Goal: Task Accomplishment & Management: Complete application form

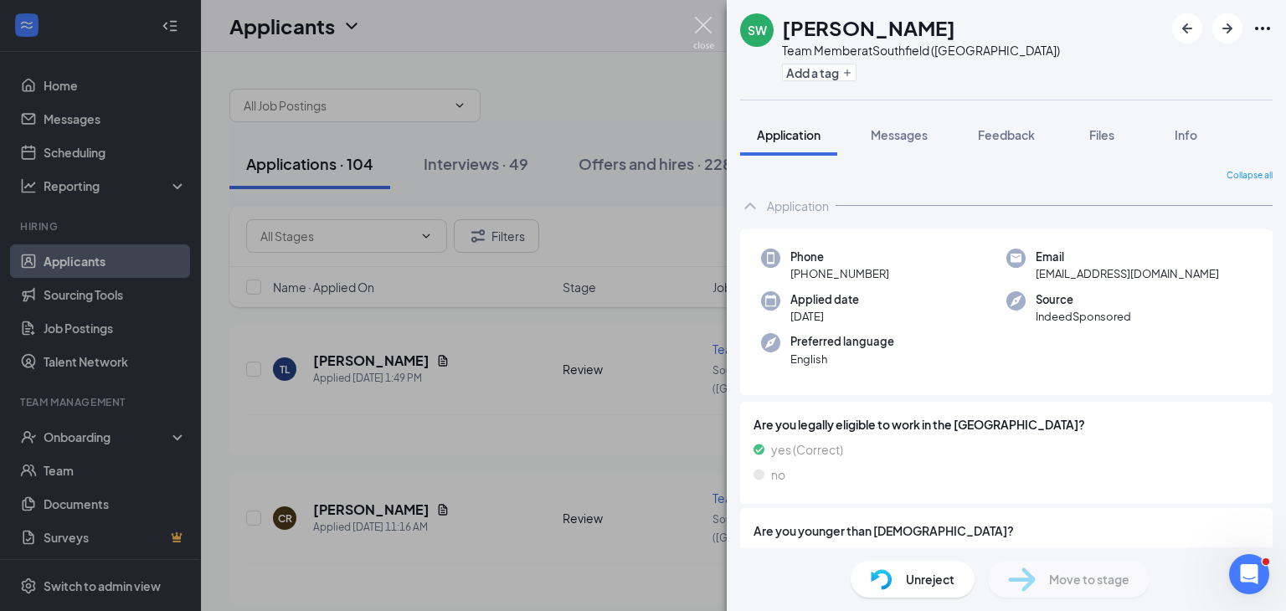
click at [707, 24] on img at bounding box center [703, 33] width 21 height 33
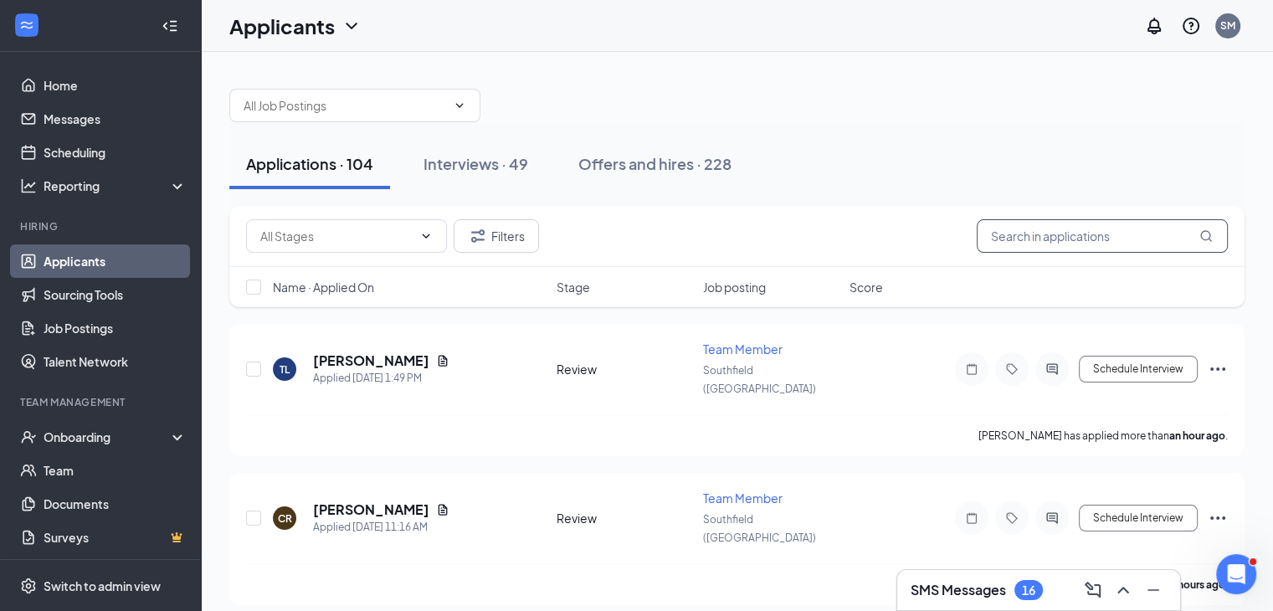
click at [1008, 244] on input "text" at bounding box center [1102, 235] width 251 height 33
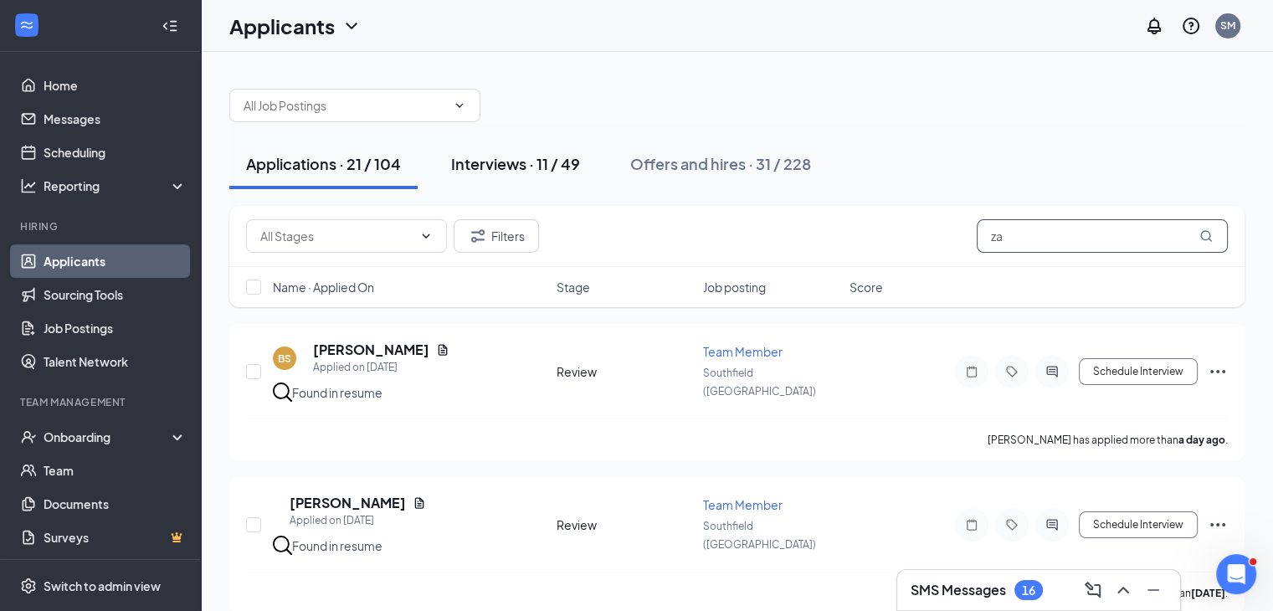
type input "za"
click at [509, 163] on div "Interviews · 11 / 49" at bounding box center [515, 163] width 129 height 21
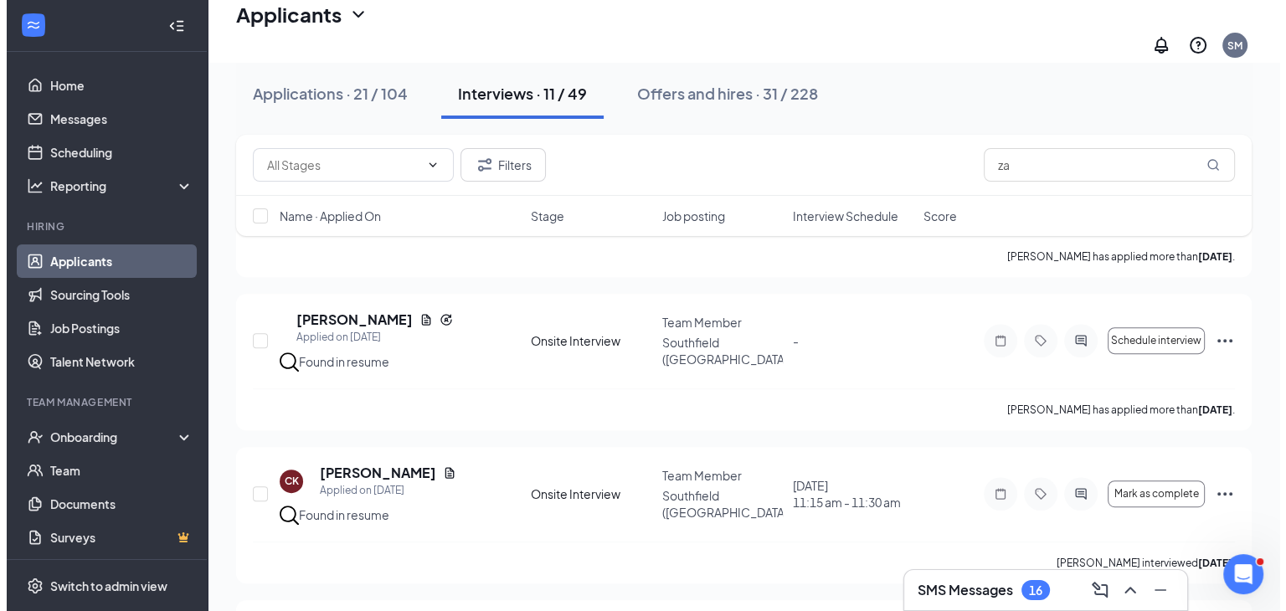
scroll to position [702, 0]
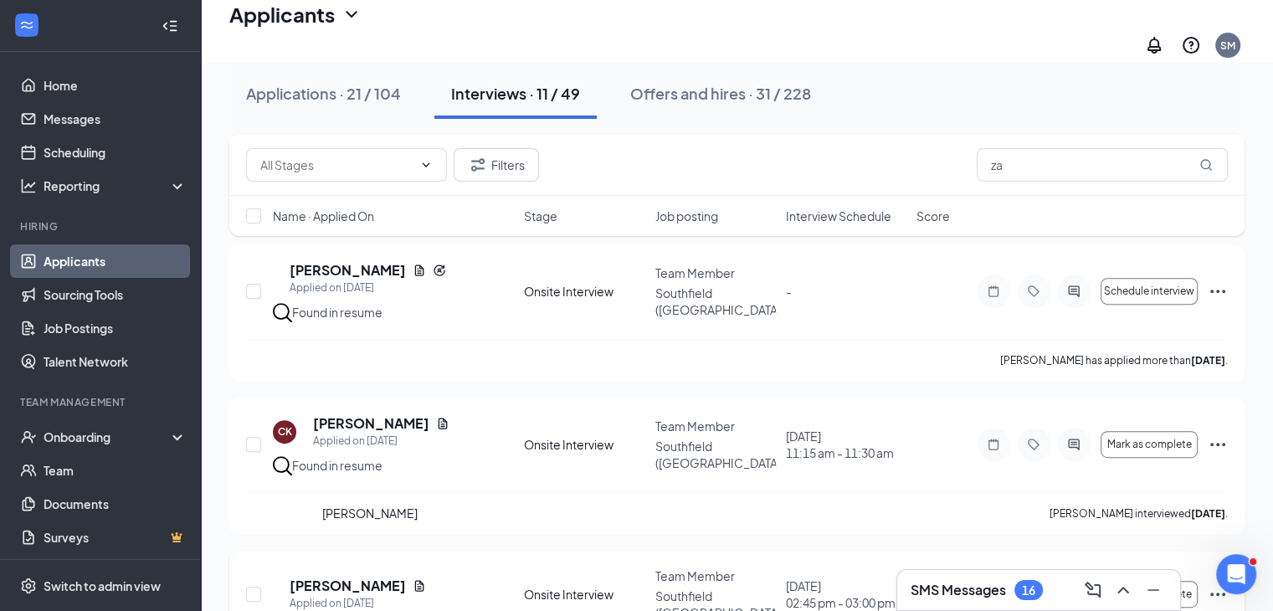
click at [402, 577] on h5 "[PERSON_NAME]" at bounding box center [348, 586] width 116 height 18
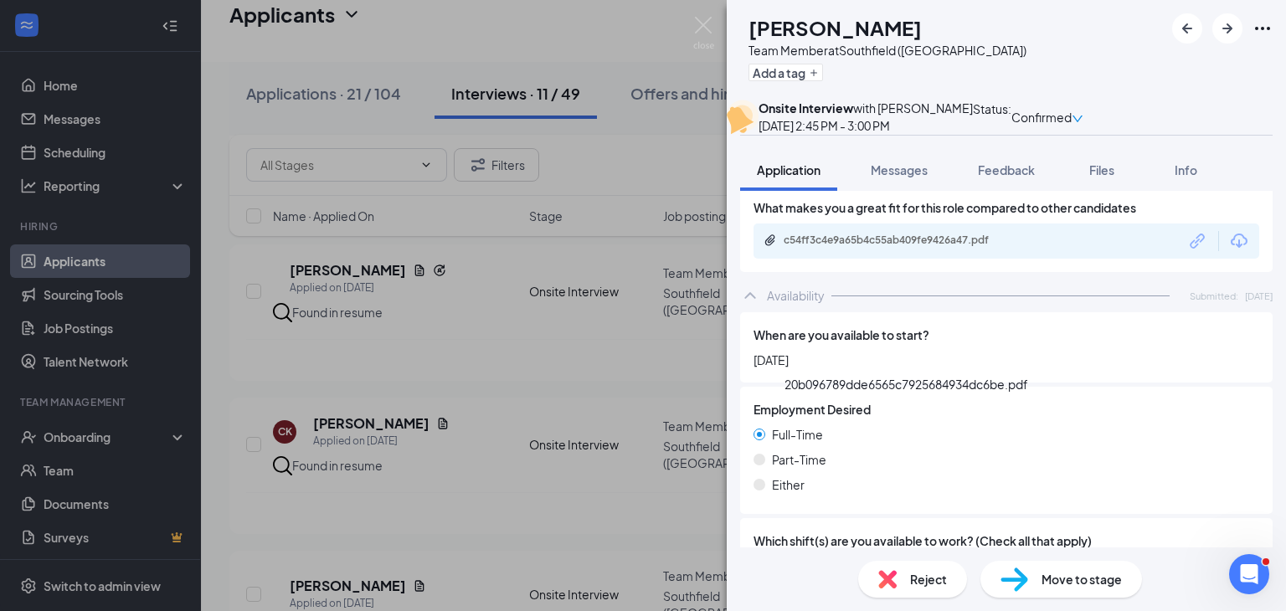
scroll to position [1546, 0]
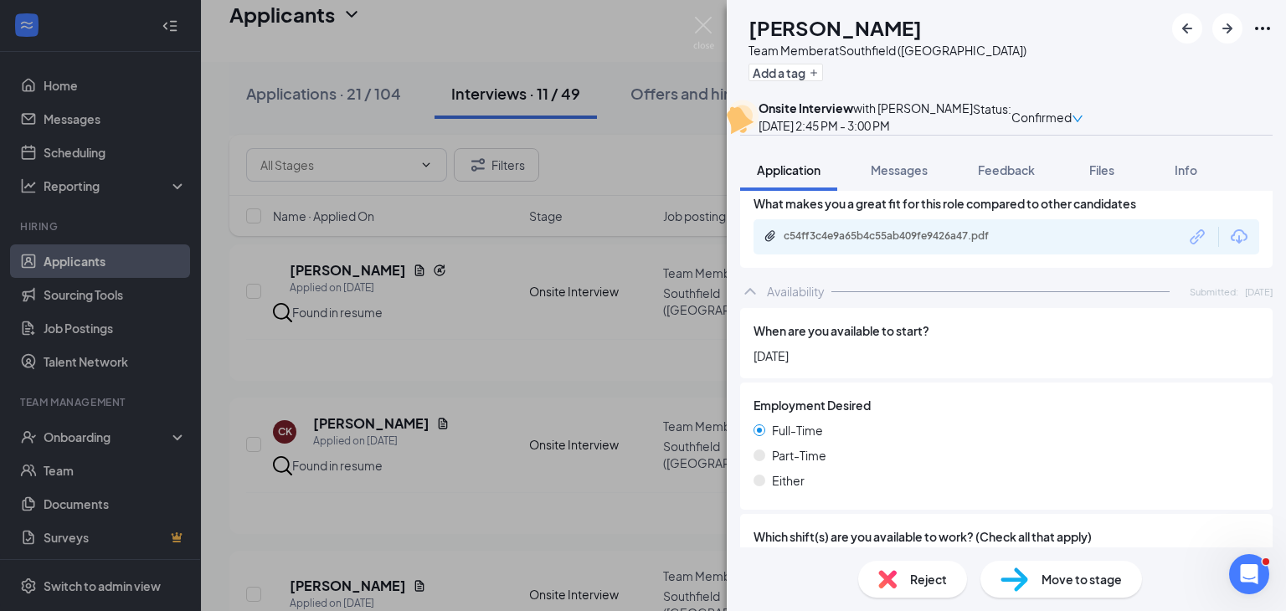
click at [1081, 583] on span "Move to stage" at bounding box center [1081, 579] width 80 height 18
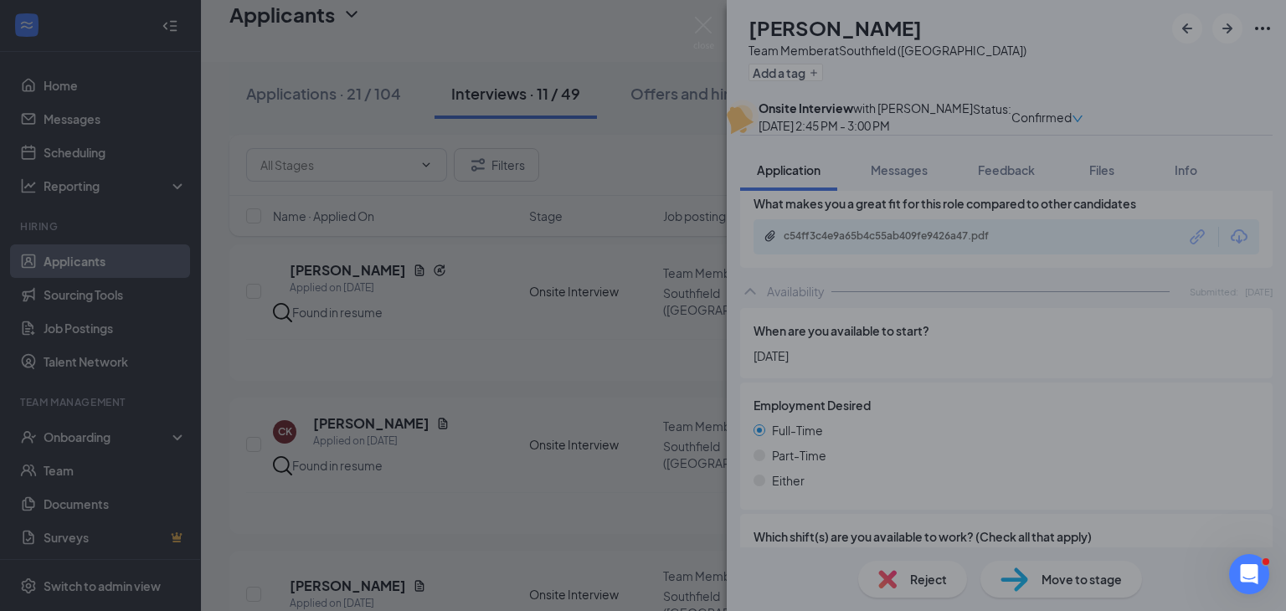
type input "Hiring Complete (final stage)"
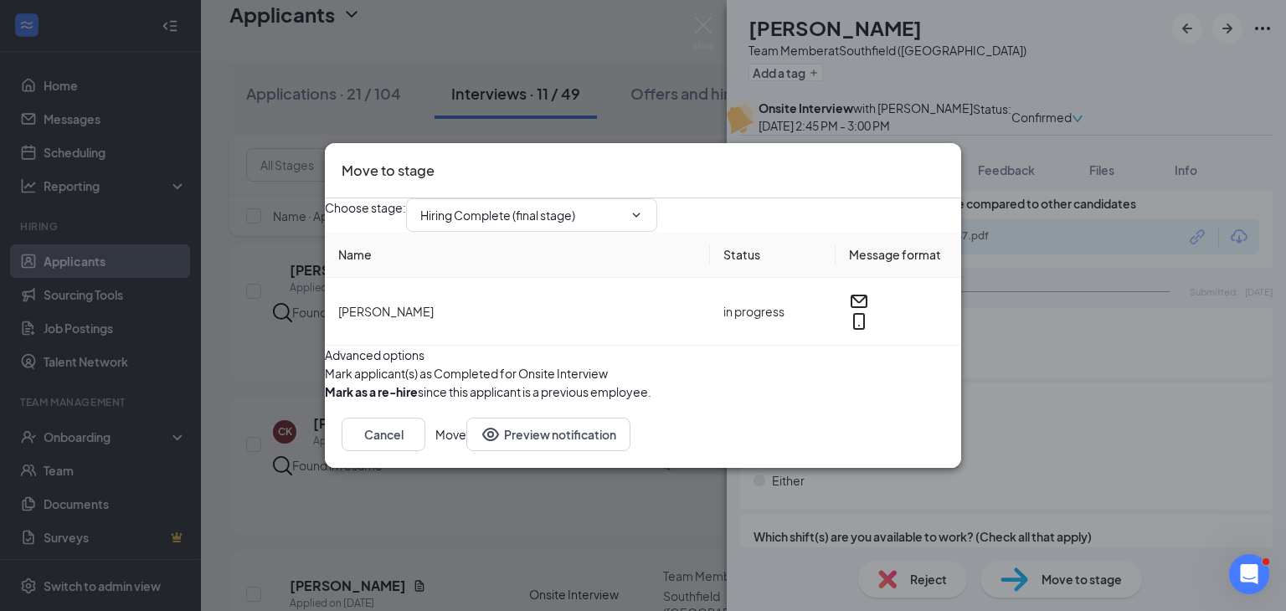
click at [466, 451] on button "Move" at bounding box center [450, 434] width 31 height 33
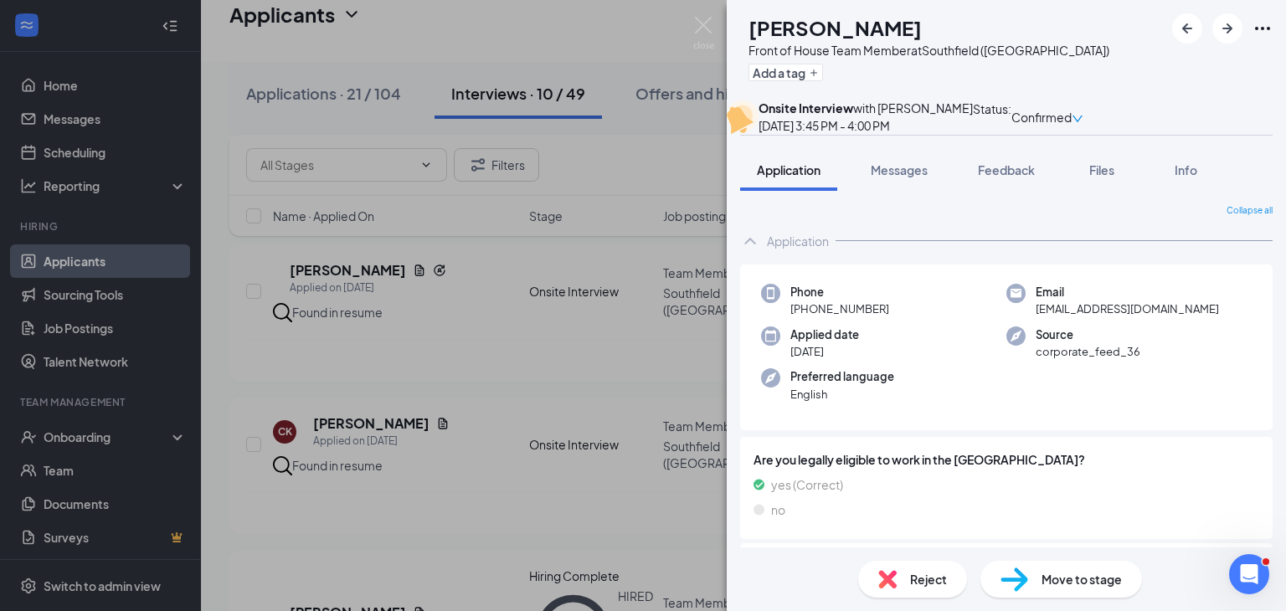
click at [148, 443] on div "ZJ [PERSON_NAME] Front of House Team Member at [GEOGRAPHIC_DATA] ([GEOGRAPHIC_D…" at bounding box center [643, 305] width 1286 height 611
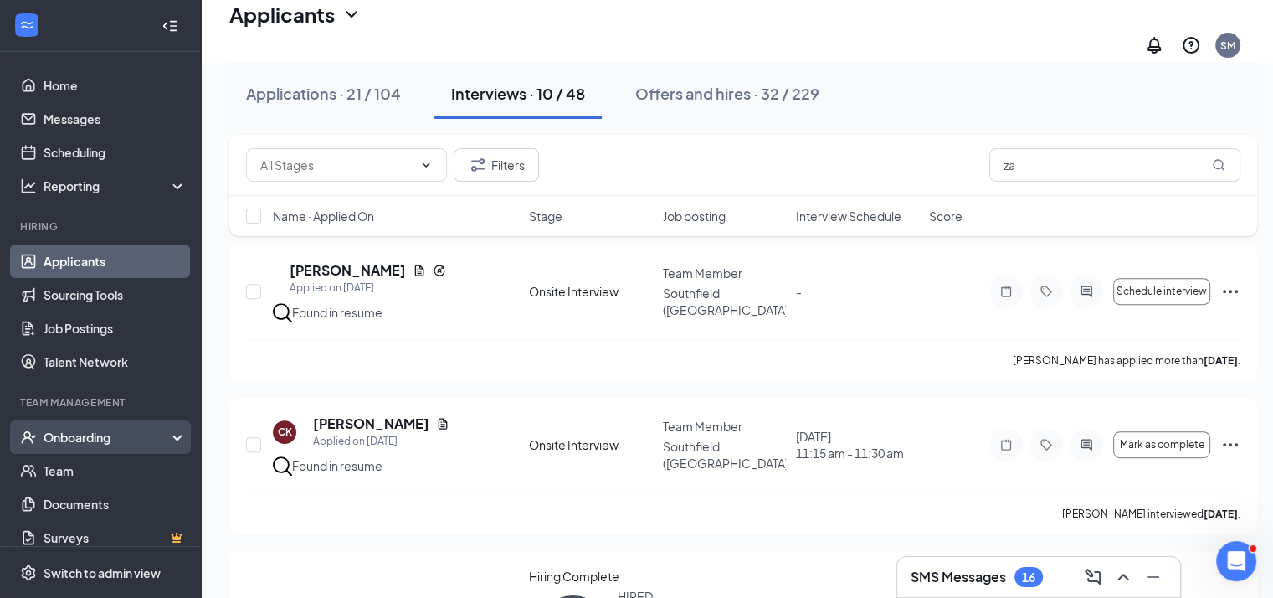
click at [174, 439] on icon at bounding box center [180, 439] width 13 height 0
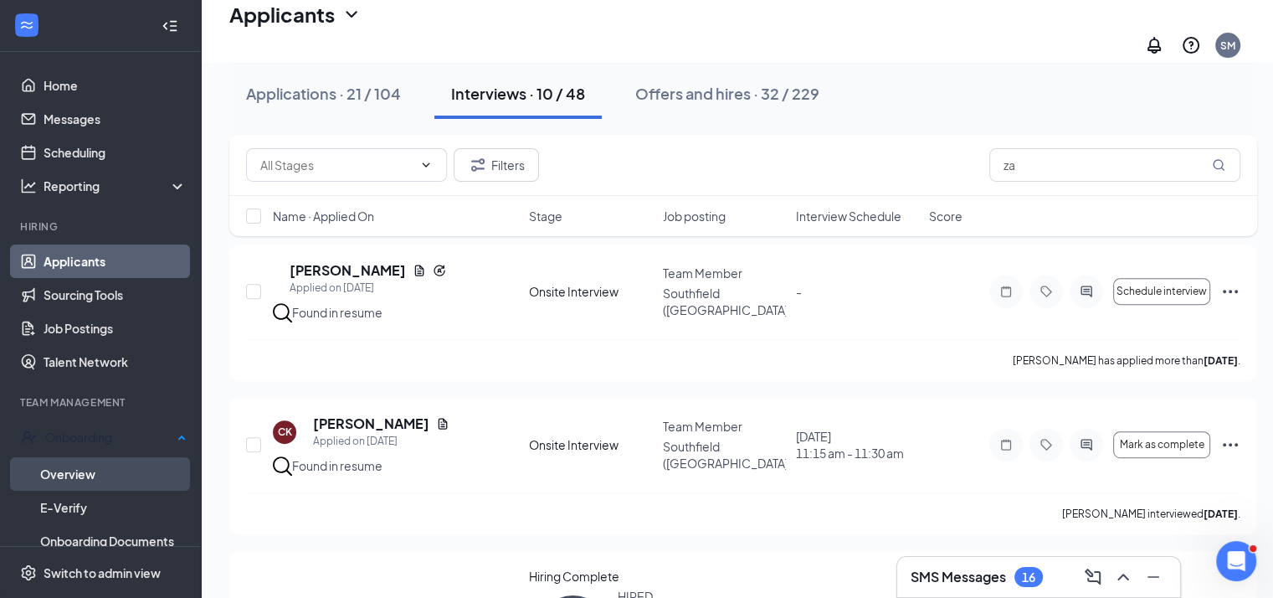
click at [151, 465] on link "Overview" at bounding box center [113, 473] width 146 height 33
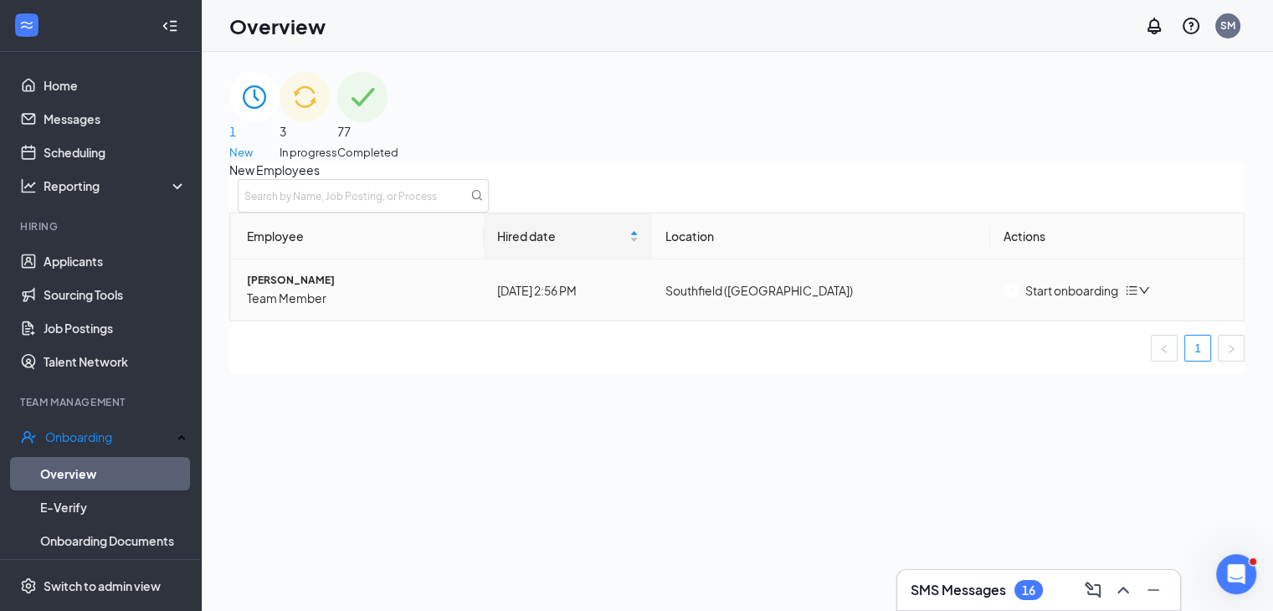
click at [1049, 300] on div "Start onboarding" at bounding box center [1061, 290] width 115 height 18
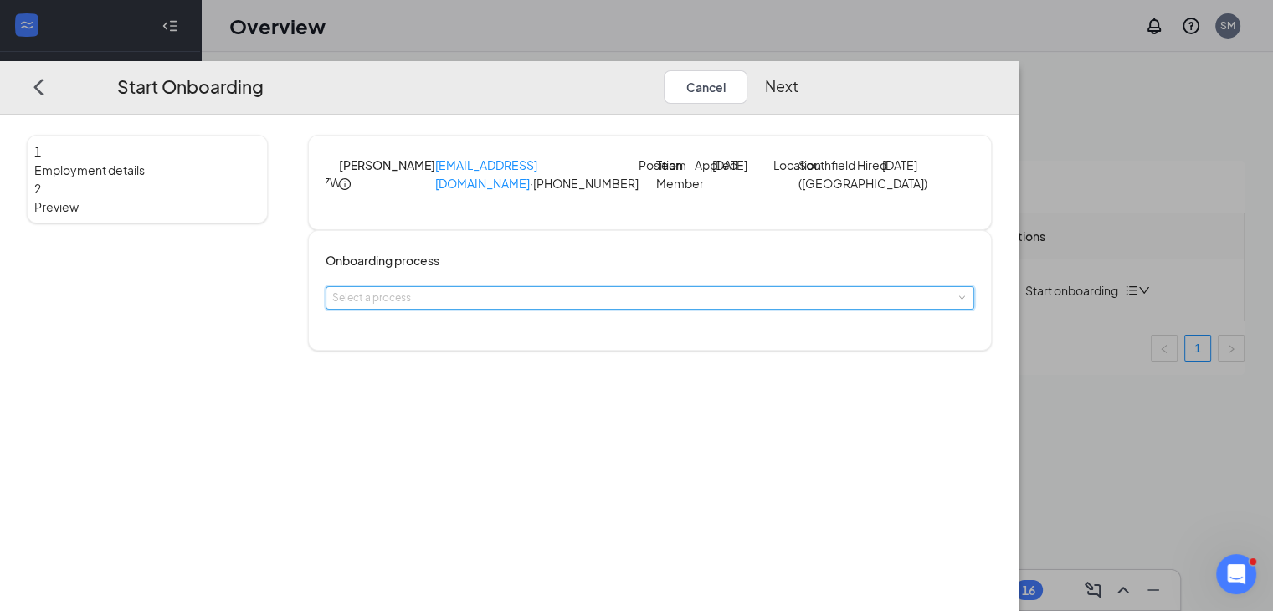
click at [663, 309] on div "Select a process" at bounding box center [649, 298] width 635 height 22
click at [626, 380] on li "Onboarding" at bounding box center [540, 374] width 275 height 30
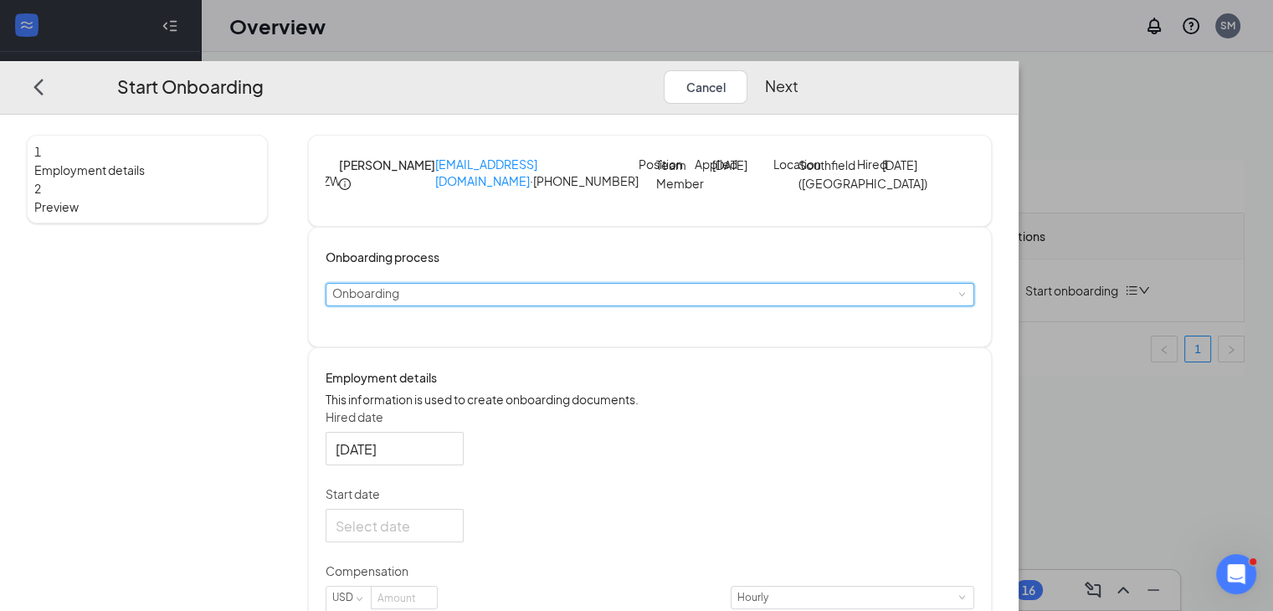
scroll to position [44, 0]
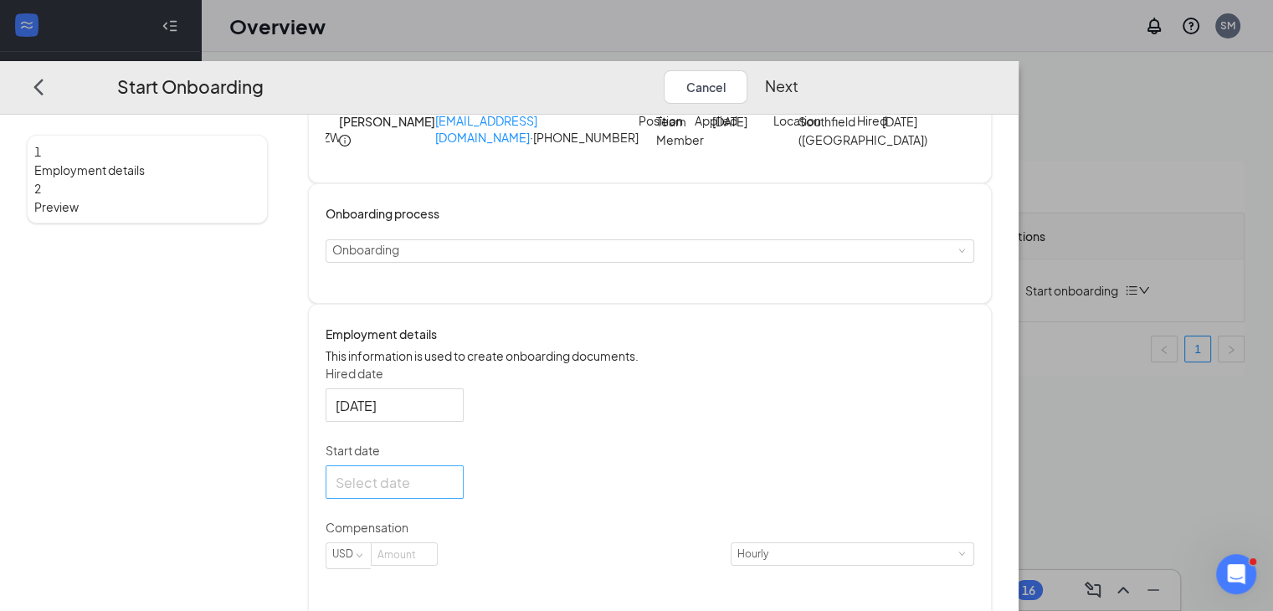
click at [454, 493] on div at bounding box center [395, 482] width 118 height 21
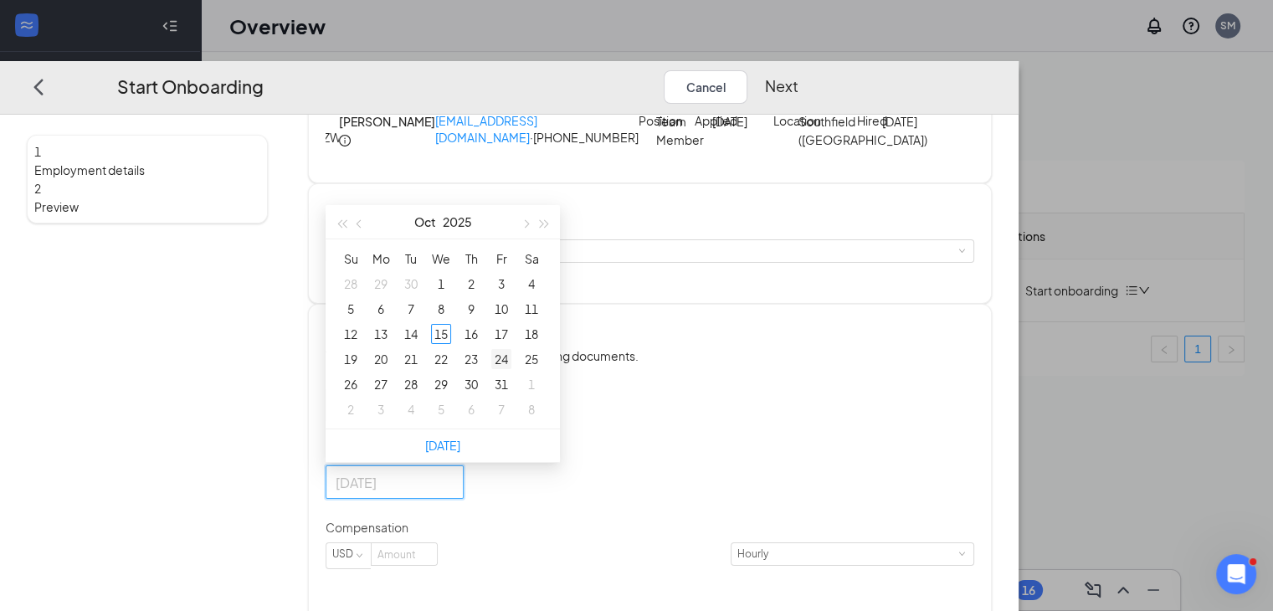
type input "[DATE]"
click at [511, 369] on div "24" at bounding box center [501, 359] width 20 height 20
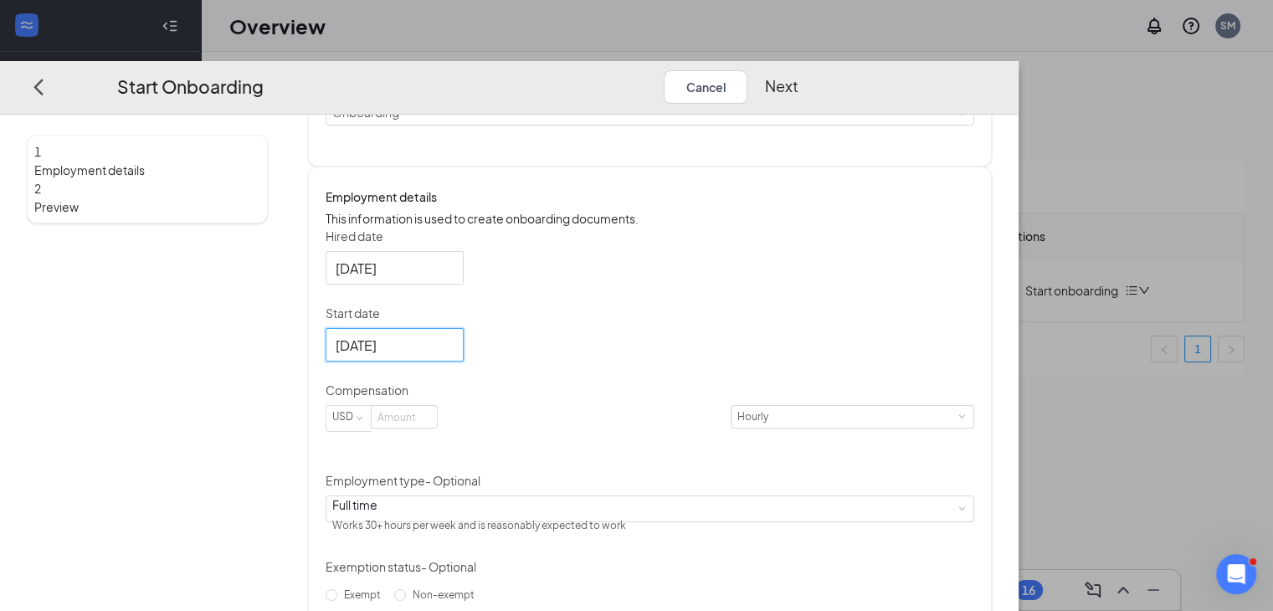
scroll to position [182, 0]
click at [437, 426] on input at bounding box center [404, 415] width 65 height 22
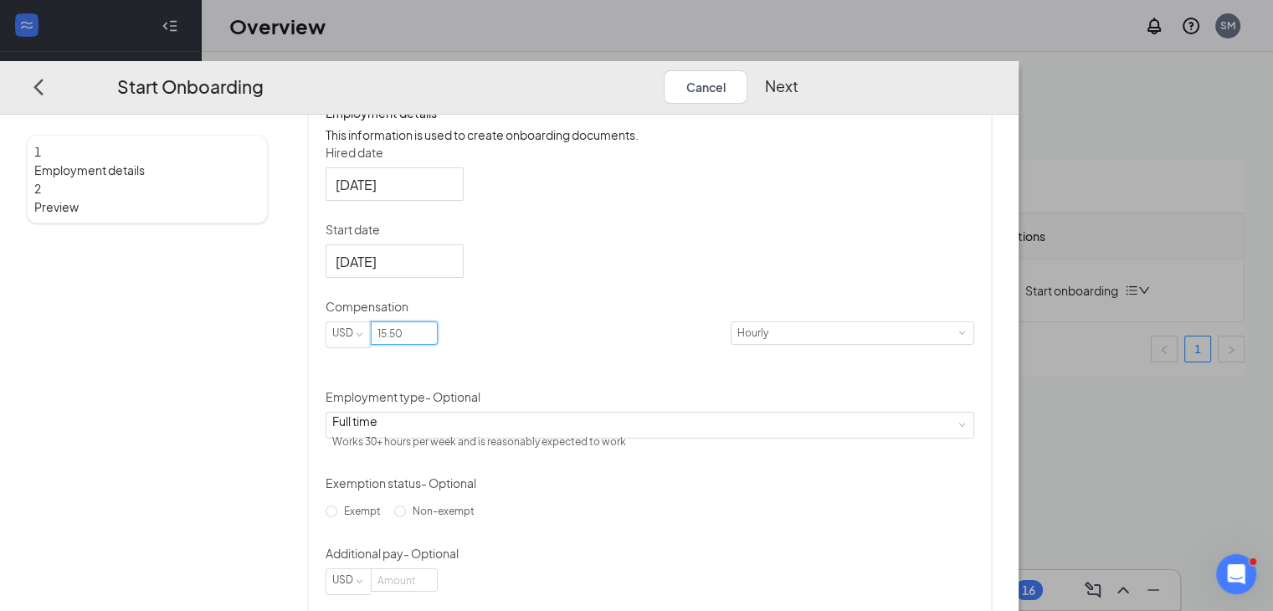
scroll to position [264, 0]
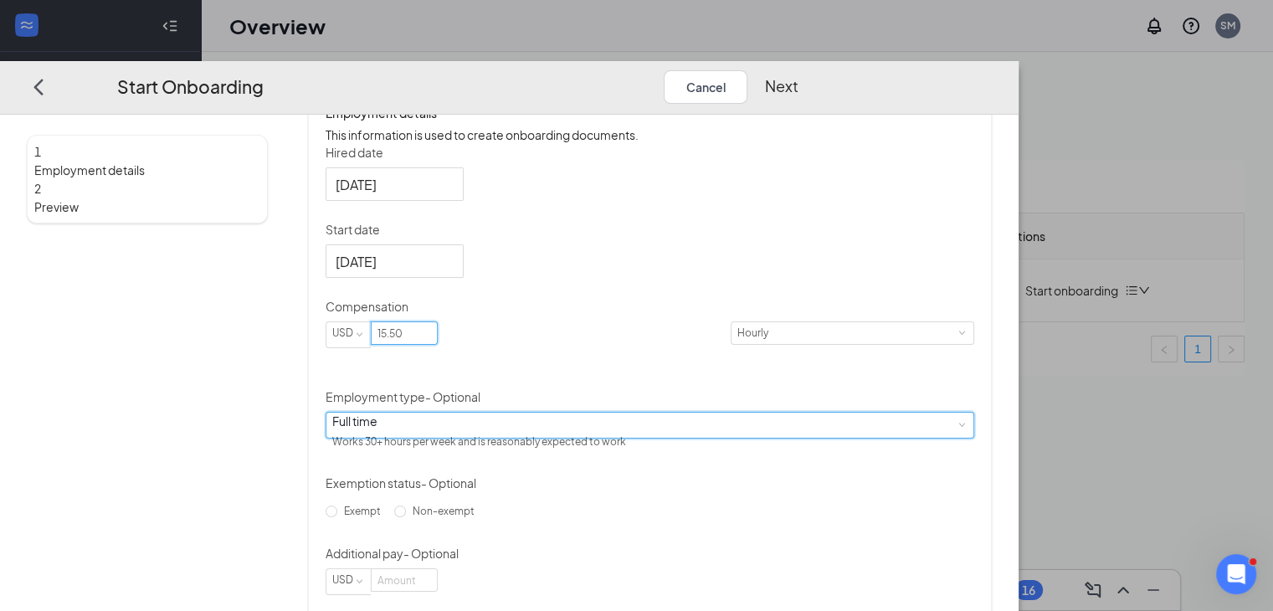
type input "15.5"
click at [660, 438] on div "Full time Works 30+ hours per week and is reasonably expected to work" at bounding box center [649, 425] width 635 height 25
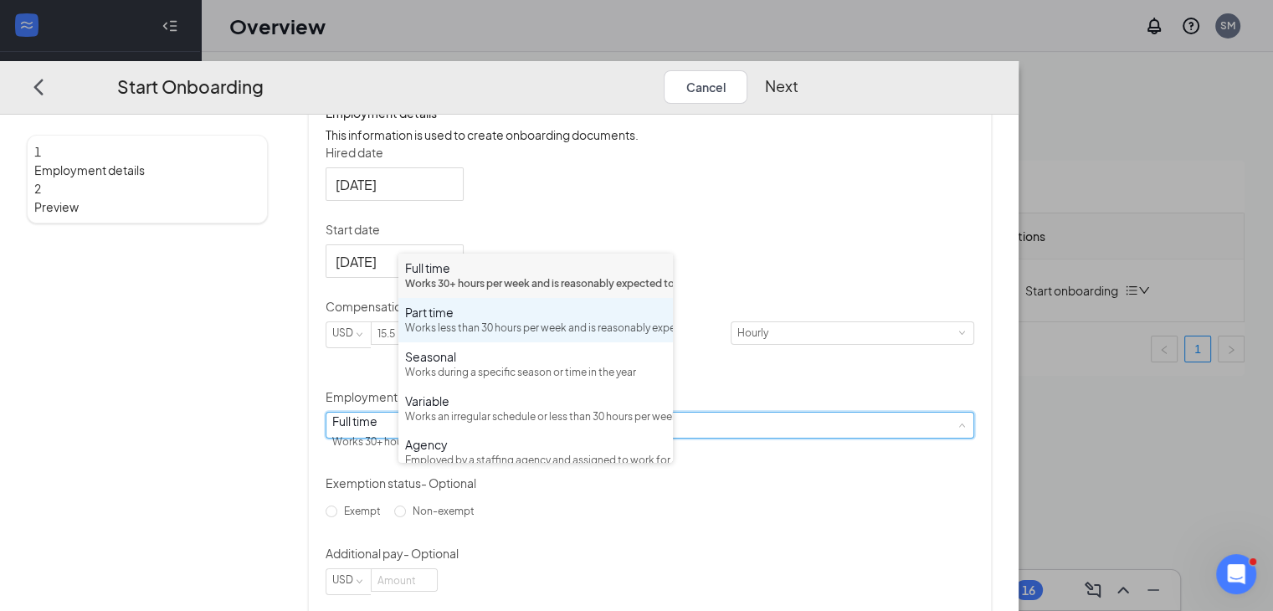
click at [598, 336] on div "Works less than 30 hours per week and is reasonably expected to work" at bounding box center [535, 329] width 261 height 16
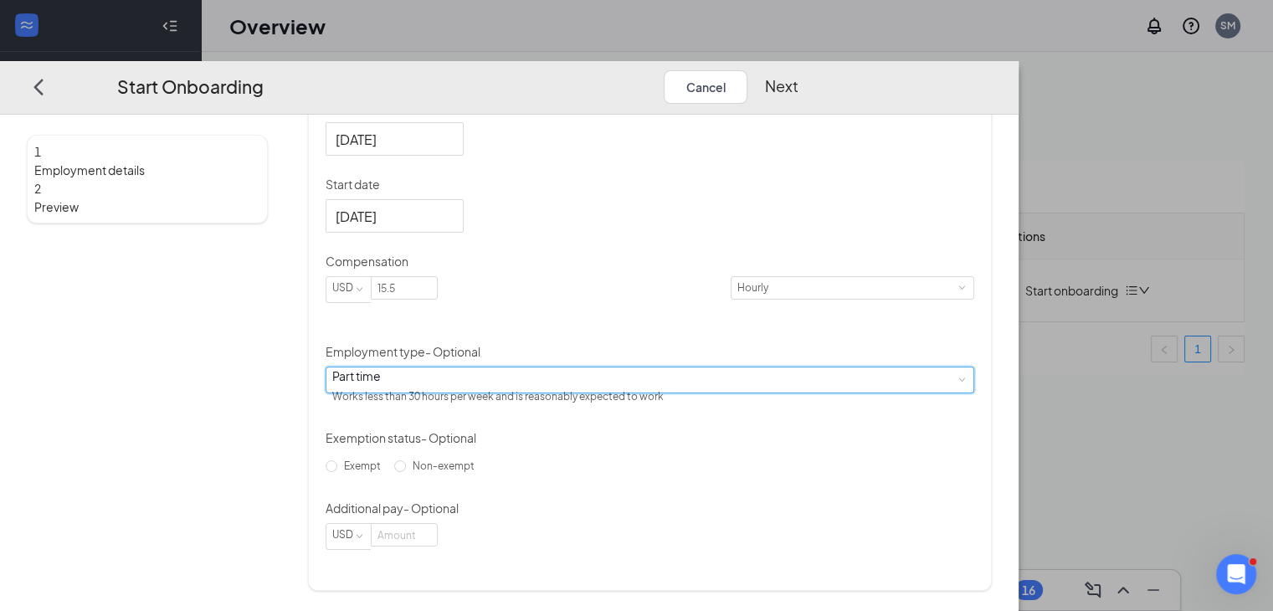
scroll to position [315, 0]
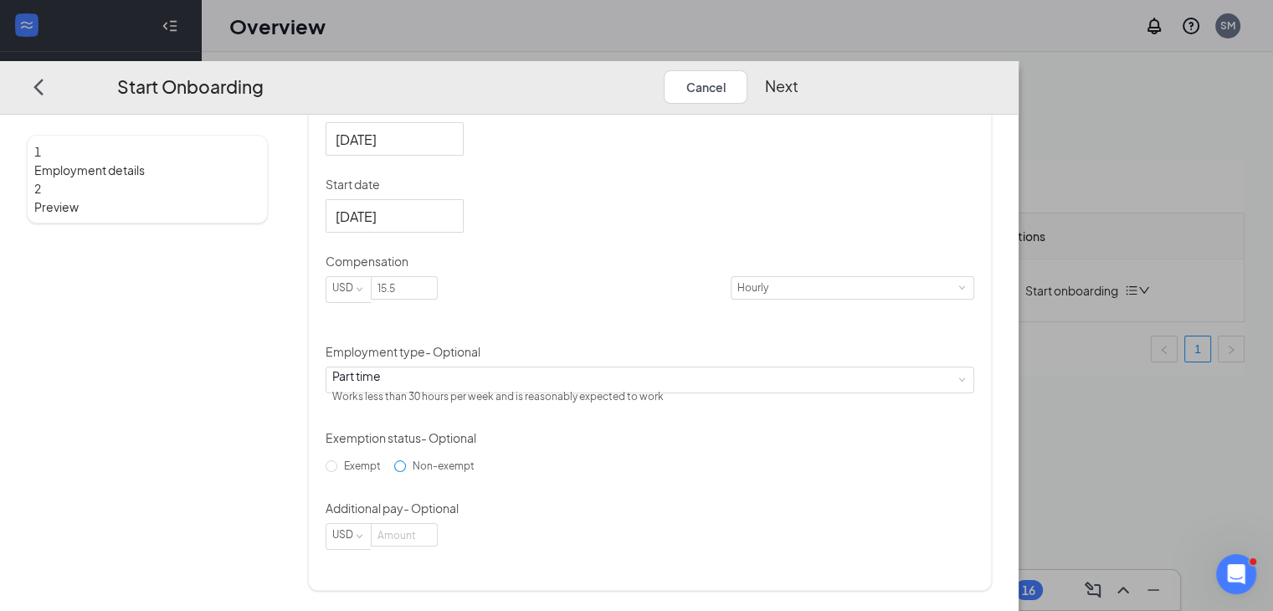
click at [439, 472] on span "Non-exempt" at bounding box center [443, 465] width 75 height 13
click at [406, 472] on input "Non-exempt" at bounding box center [400, 466] width 12 height 12
radio input "true"
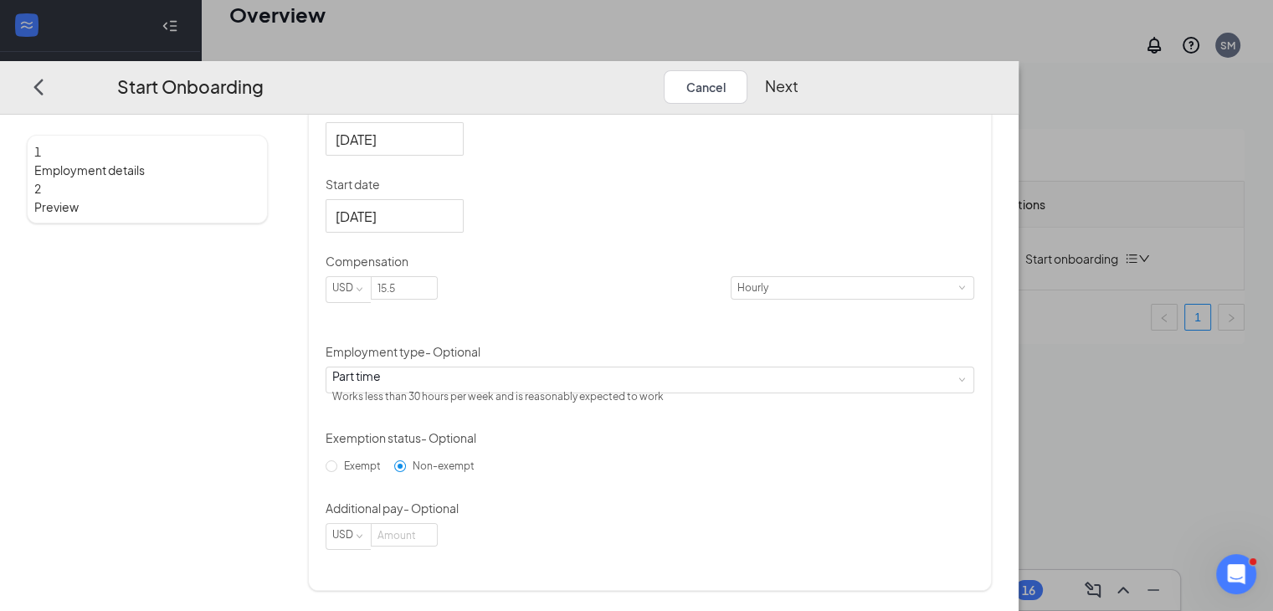
click at [798, 70] on button "Next" at bounding box center [780, 86] width 33 height 33
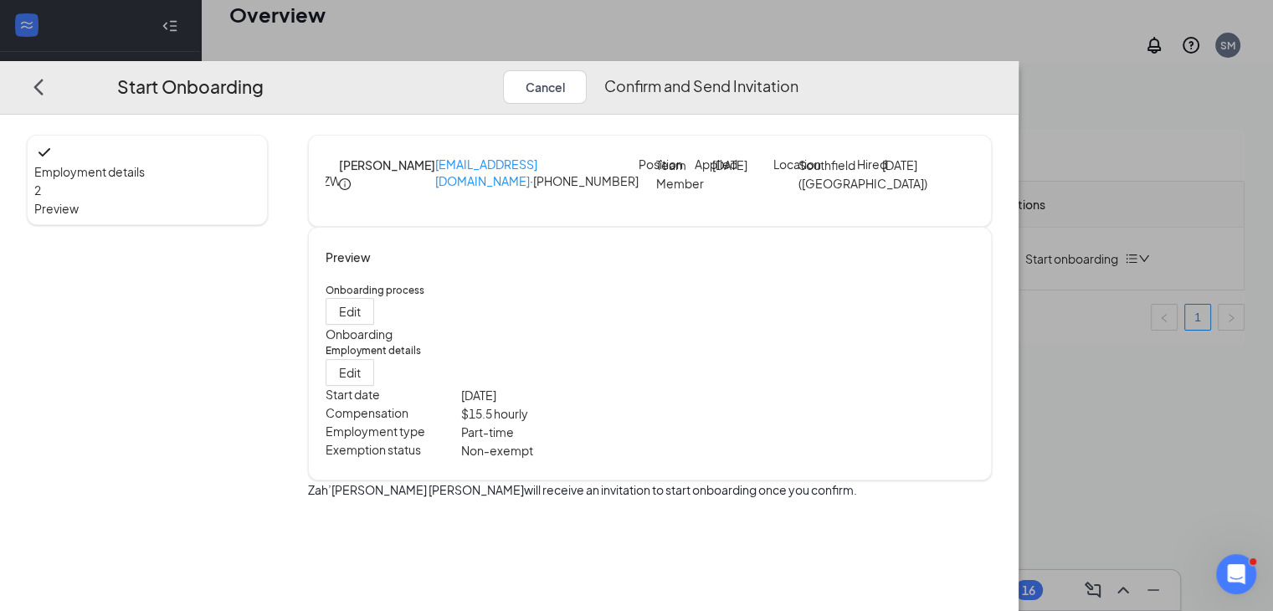
scroll to position [75, 0]
click at [798, 70] on button "Confirm and Send Invitation" at bounding box center [700, 86] width 194 height 33
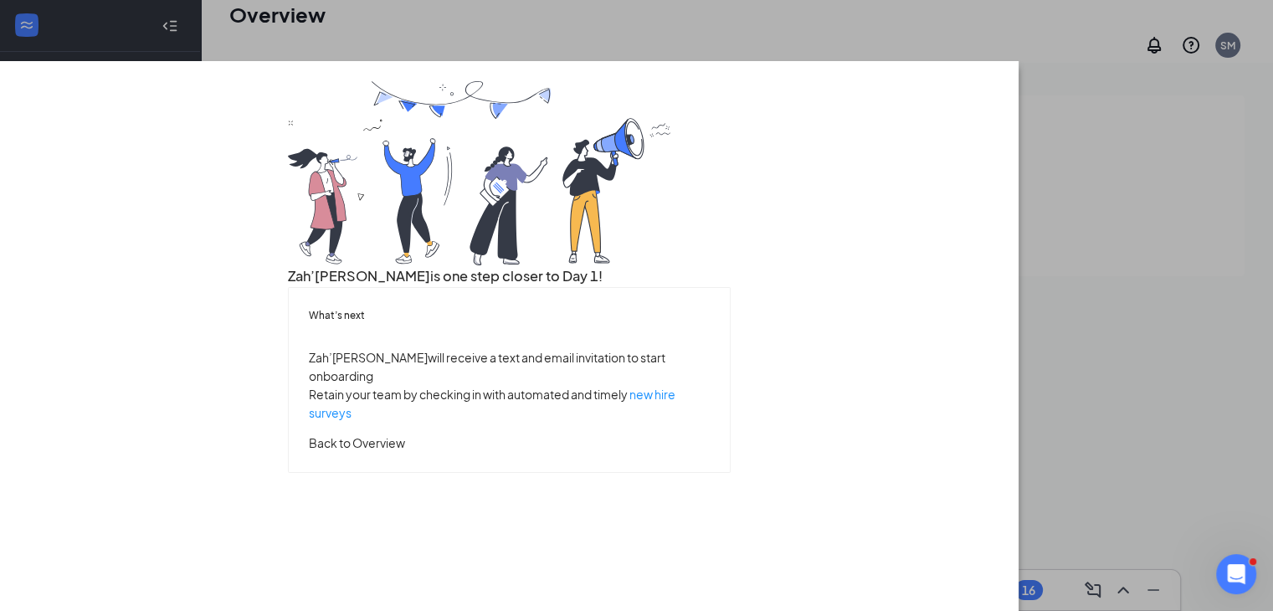
scroll to position [74, 0]
click at [405, 452] on button "Back to Overview" at bounding box center [357, 443] width 96 height 18
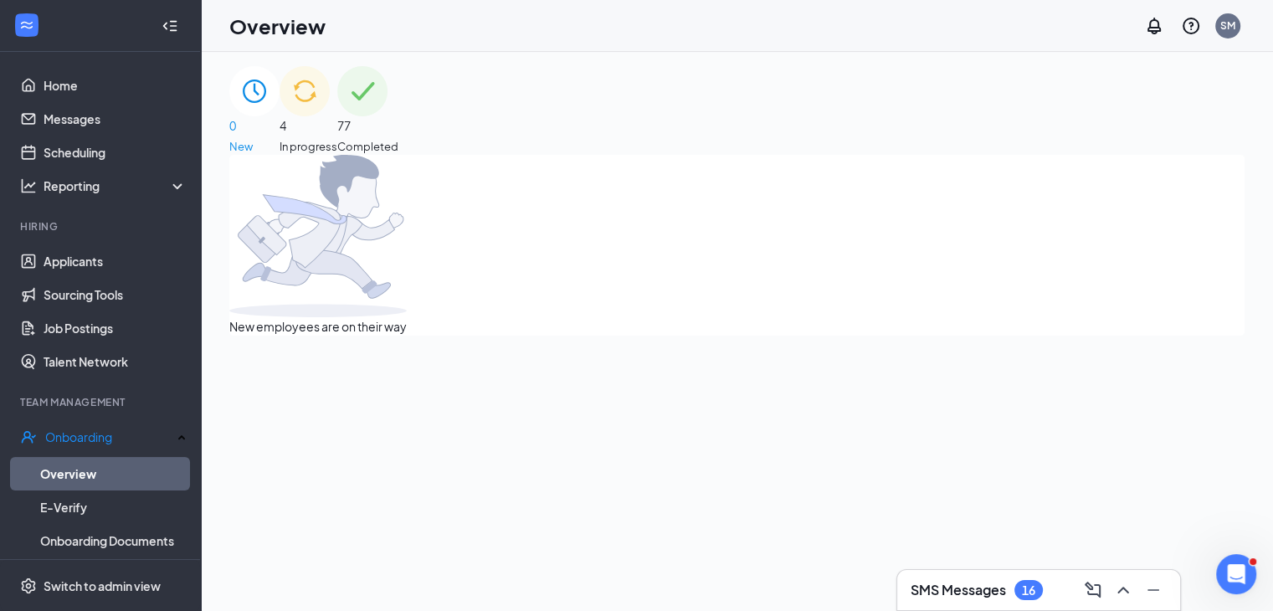
scroll to position [0, 0]
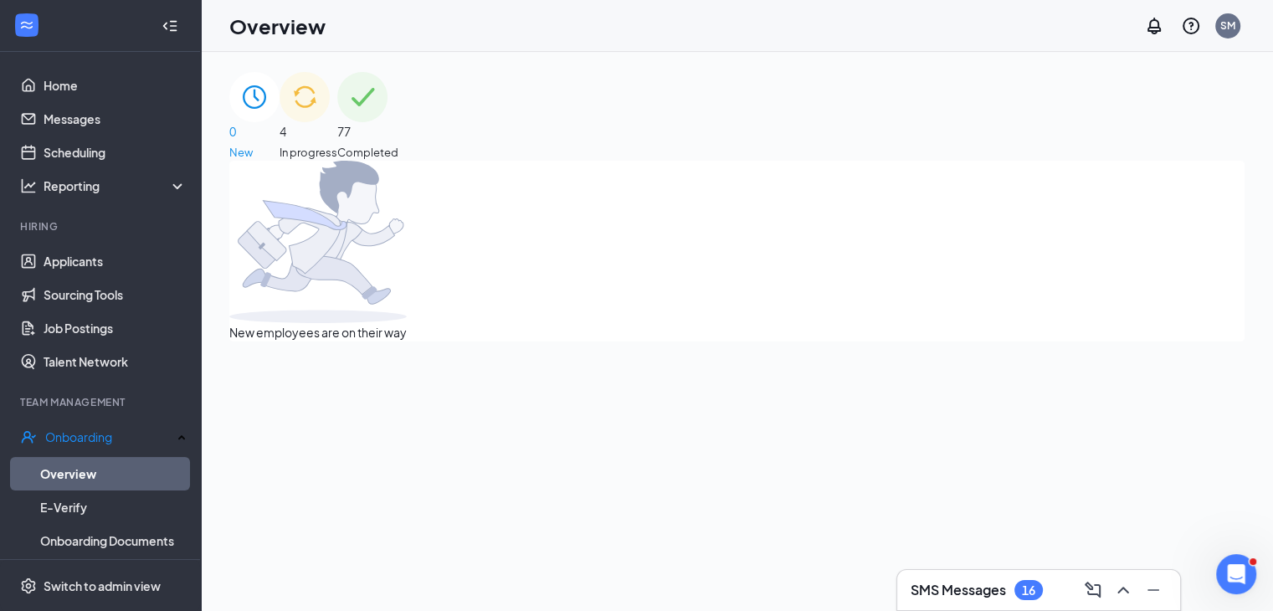
click at [337, 141] on span "4" at bounding box center [309, 131] width 58 height 18
